Goal: Task Accomplishment & Management: Use online tool/utility

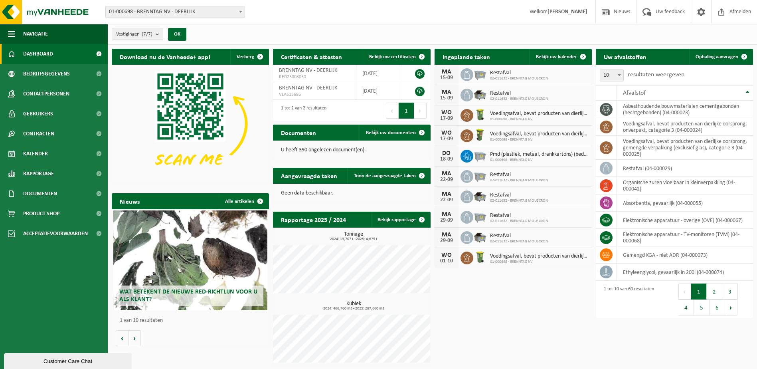
drag, startPoint x: 715, startPoint y: 54, endPoint x: 609, endPoint y: 34, distance: 108.4
click at [715, 54] on span "Ophaling aanvragen" at bounding box center [717, 56] width 43 height 5
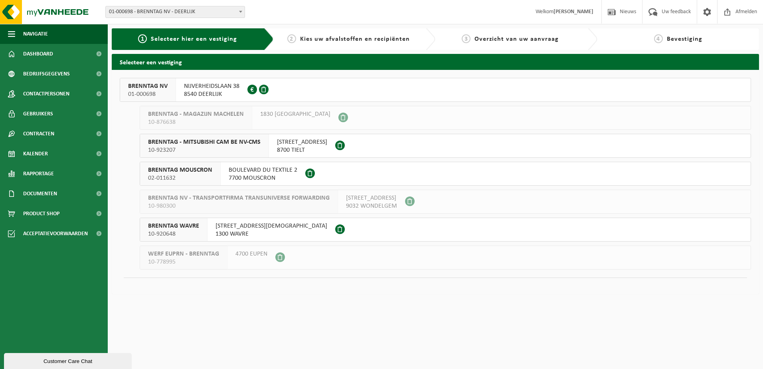
click at [223, 93] on span "8540 DEERLIJK" at bounding box center [211, 94] width 55 height 8
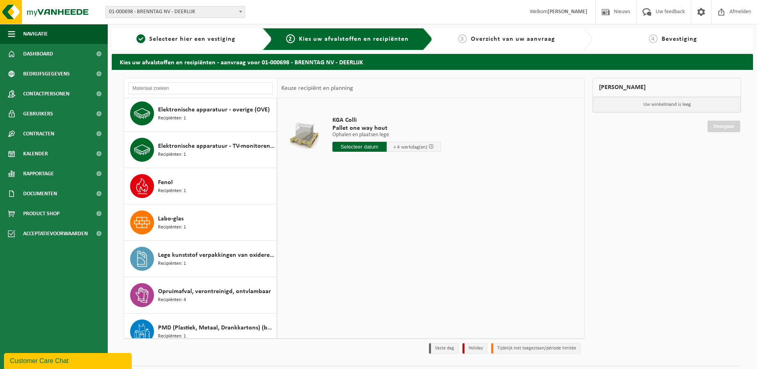
scroll to position [80, 0]
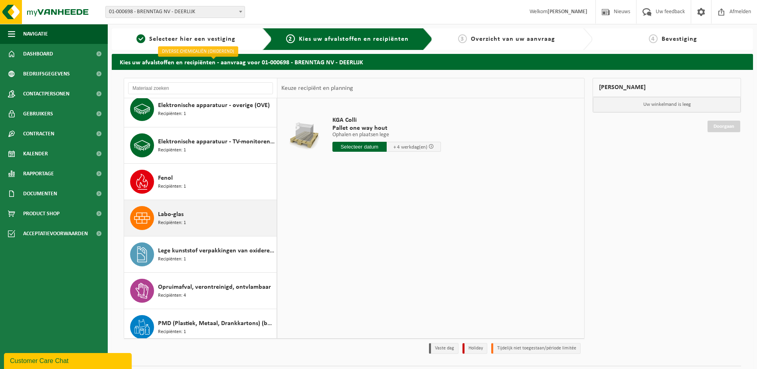
click at [200, 223] on div "Labo-glas Recipiënten: 1" at bounding box center [216, 218] width 117 height 24
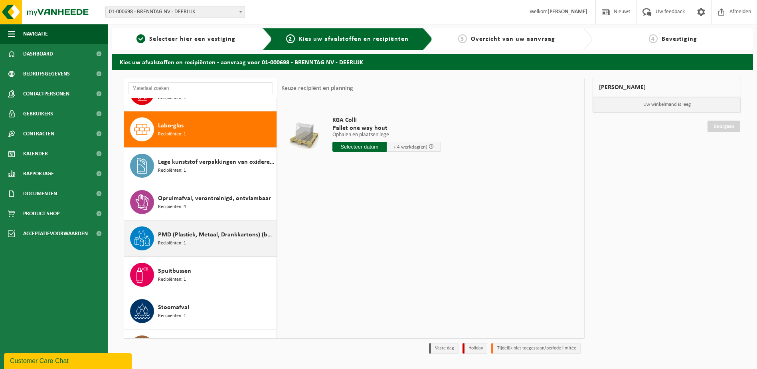
scroll to position [182, 0]
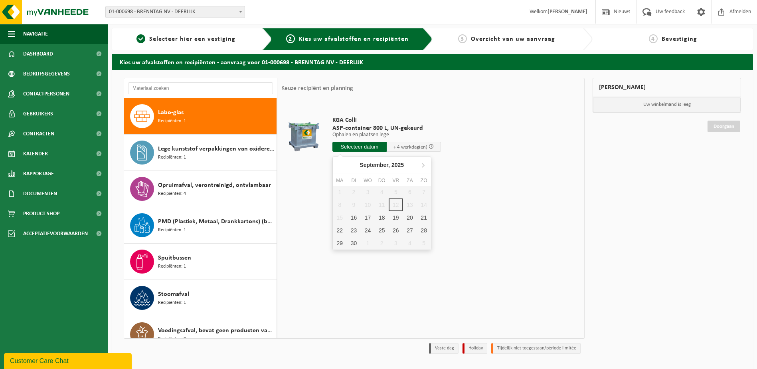
click at [361, 147] on input "text" at bounding box center [359, 147] width 54 height 10
click at [354, 217] on div "16" at bounding box center [354, 217] width 14 height 13
type input "Van 2025-09-16"
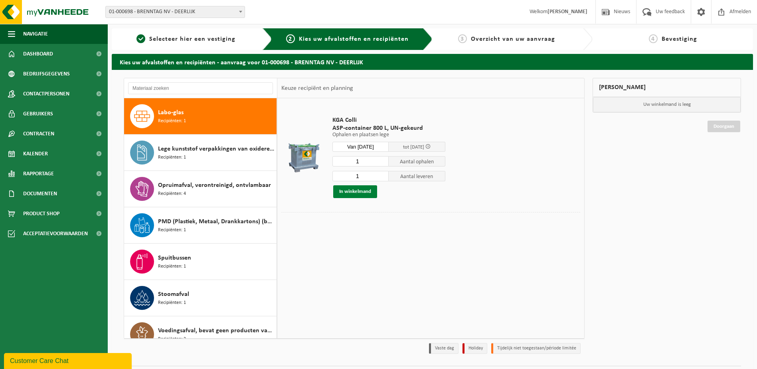
click at [359, 192] on button "In winkelmand" at bounding box center [355, 191] width 44 height 13
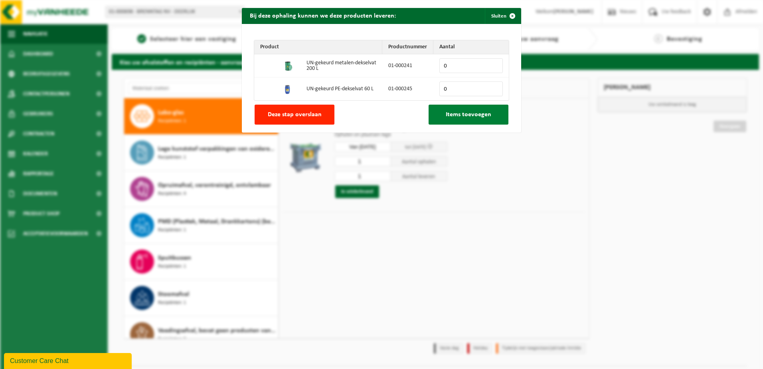
click at [471, 117] on span "Items toevoegen" at bounding box center [468, 114] width 45 height 6
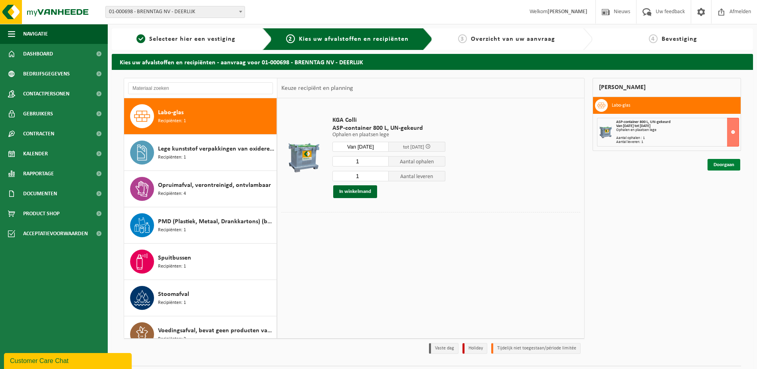
click at [716, 165] on link "Doorgaan" at bounding box center [724, 165] width 33 height 12
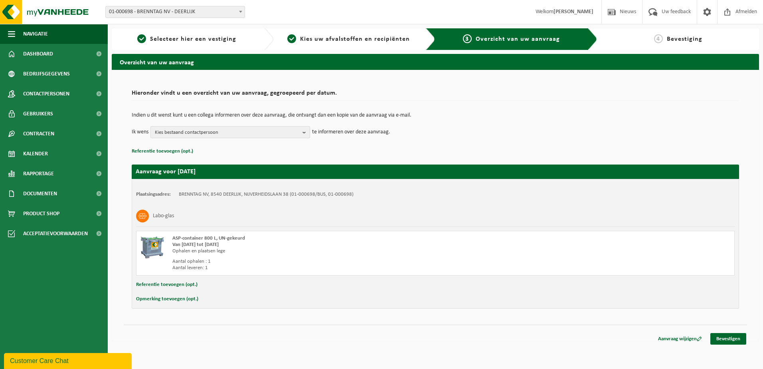
click at [293, 131] on span "Kies bestaand contactpersoon" at bounding box center [227, 133] width 144 height 12
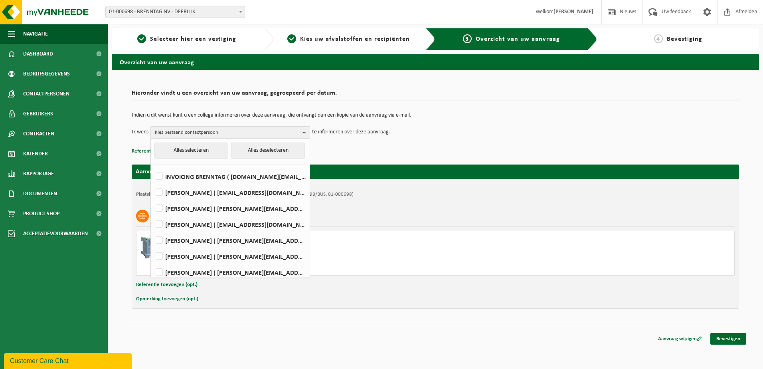
click at [537, 125] on td "Indien u dit wenst kunt u een collega informeren over deze aanvraag, die ontvan…" at bounding box center [435, 120] width 607 height 14
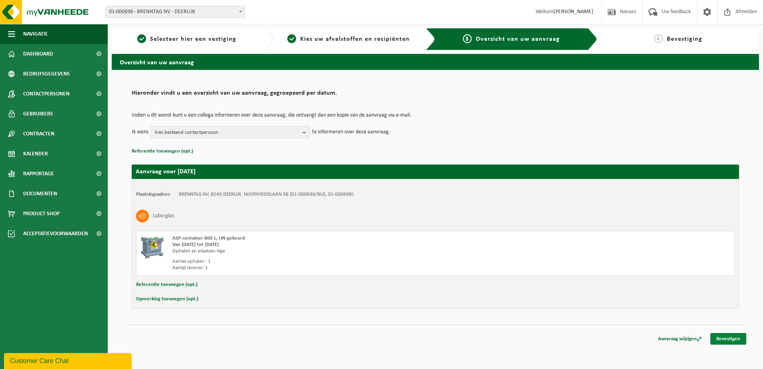
click at [728, 340] on link "Bevestigen" at bounding box center [728, 339] width 36 height 12
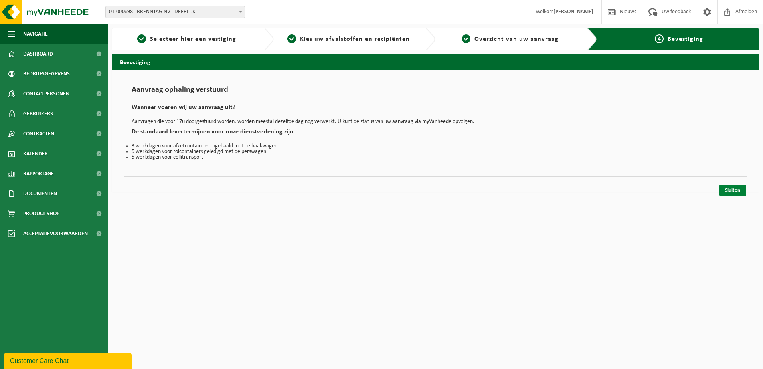
click at [730, 193] on link "Sluiten" at bounding box center [732, 190] width 27 height 12
